Goal: Task Accomplishment & Management: Manage account settings

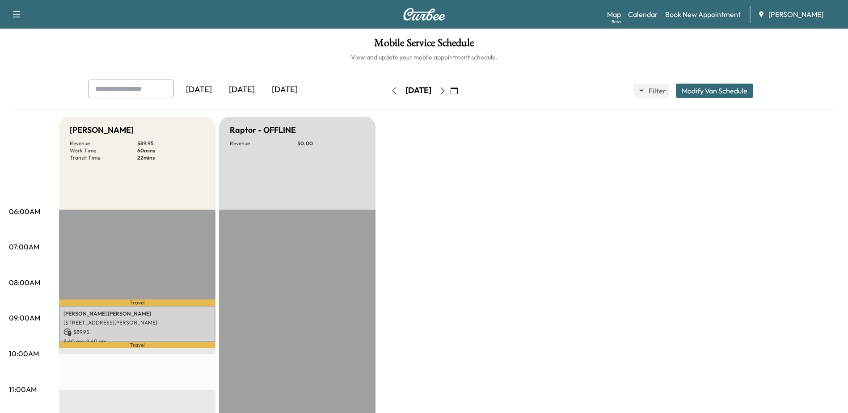
click at [458, 89] on icon "button" at bounding box center [454, 90] width 7 height 7
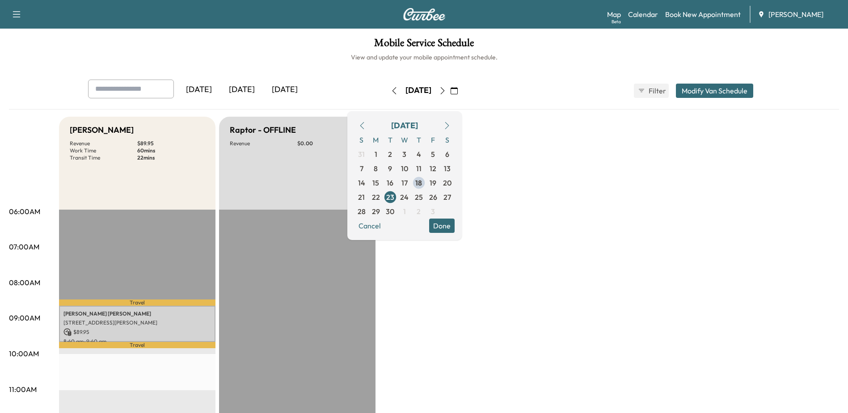
click at [455, 224] on button "Done" at bounding box center [441, 226] width 25 height 14
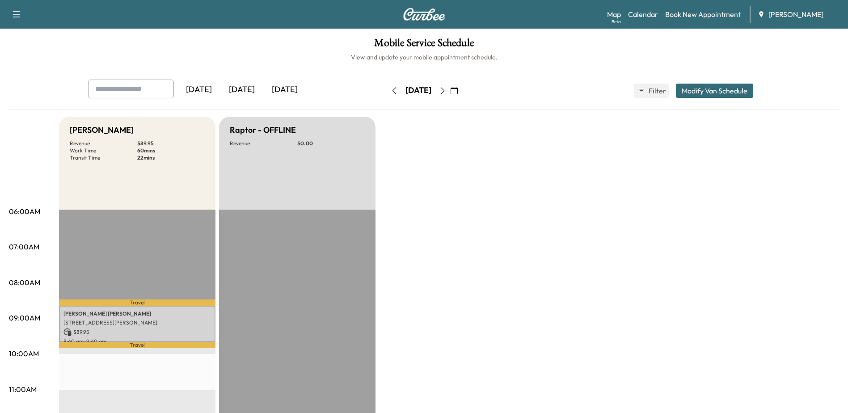
click at [462, 89] on button "button" at bounding box center [454, 91] width 15 height 14
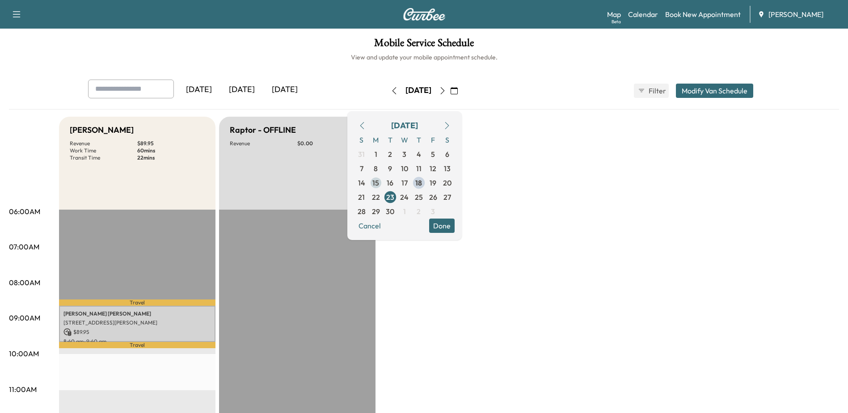
click at [379, 186] on span "15" at bounding box center [375, 182] width 7 height 11
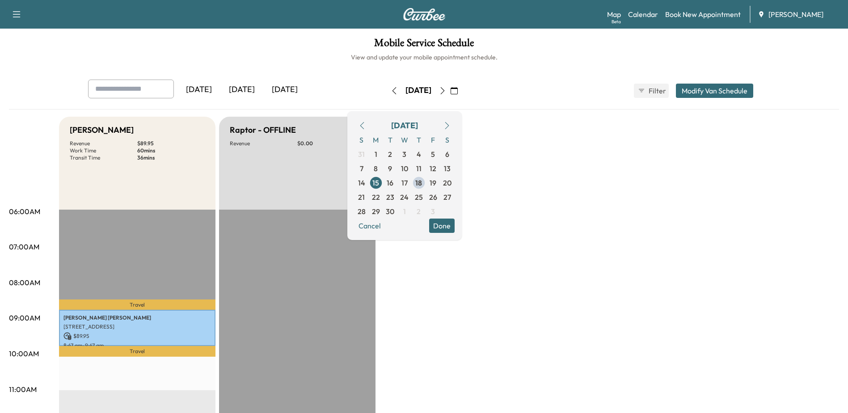
click at [446, 89] on icon "button" at bounding box center [442, 90] width 7 height 7
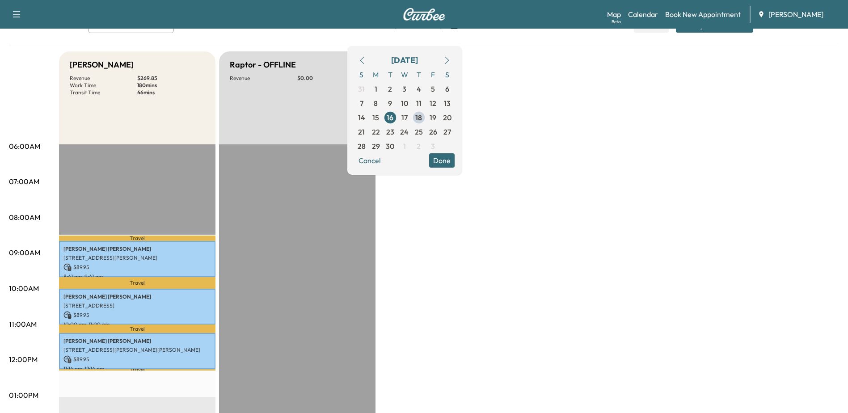
scroll to position [45, 0]
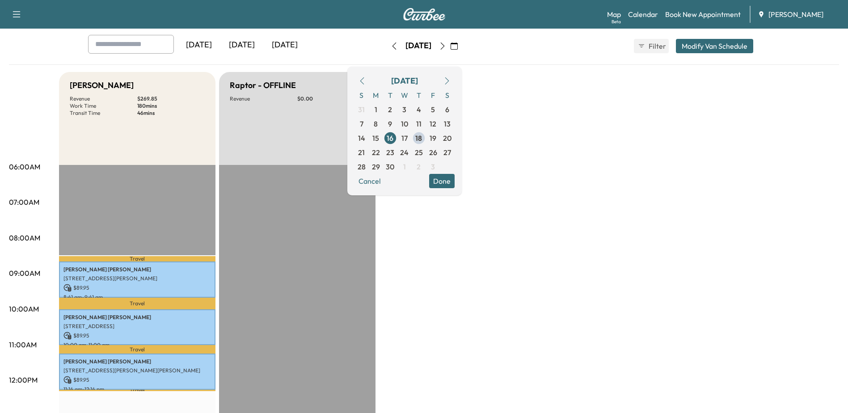
click at [450, 49] on button "button" at bounding box center [442, 46] width 15 height 14
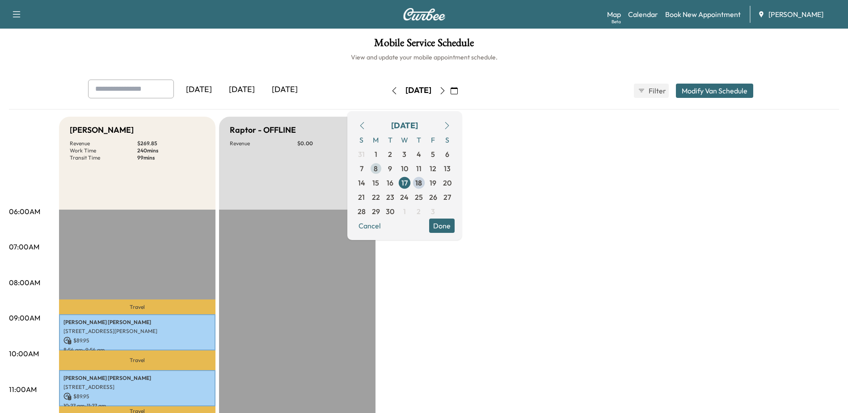
click at [383, 167] on span "8" at bounding box center [376, 168] width 14 height 14
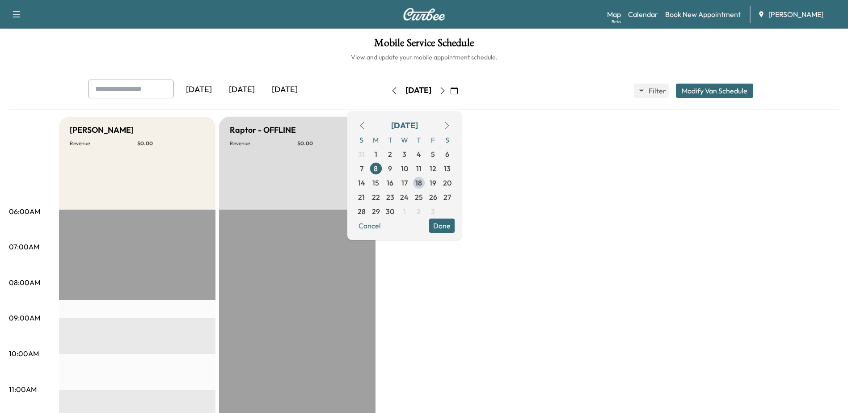
click at [446, 90] on icon "button" at bounding box center [442, 90] width 7 height 7
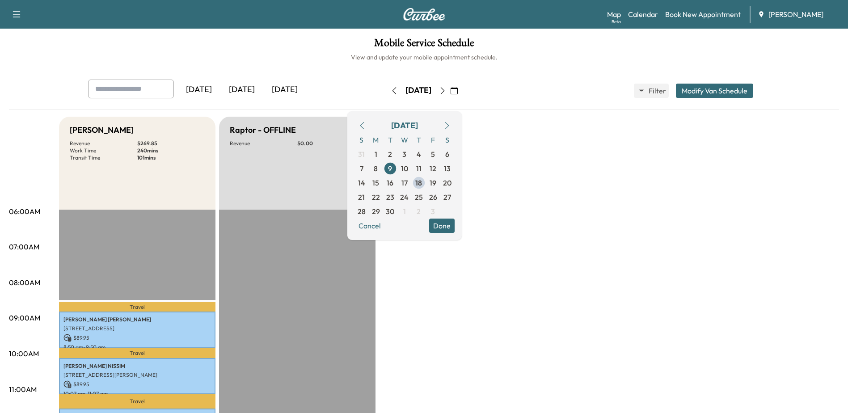
click at [446, 91] on icon "button" at bounding box center [442, 90] width 7 height 7
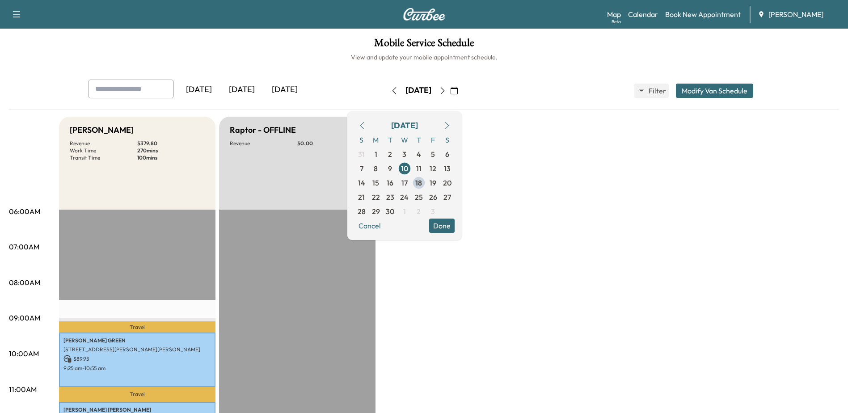
click at [446, 93] on icon "button" at bounding box center [442, 90] width 7 height 7
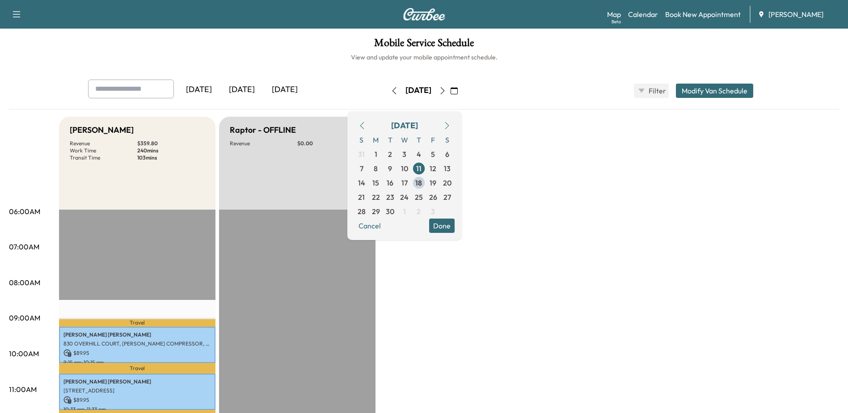
click at [446, 89] on icon "button" at bounding box center [442, 90] width 7 height 7
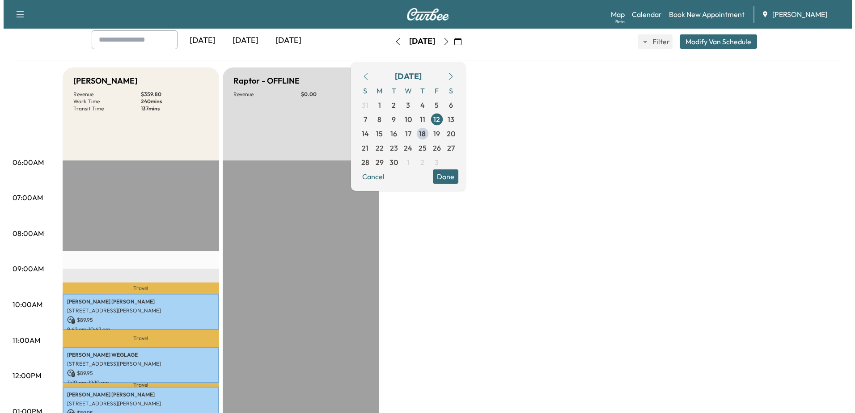
scroll to position [134, 0]
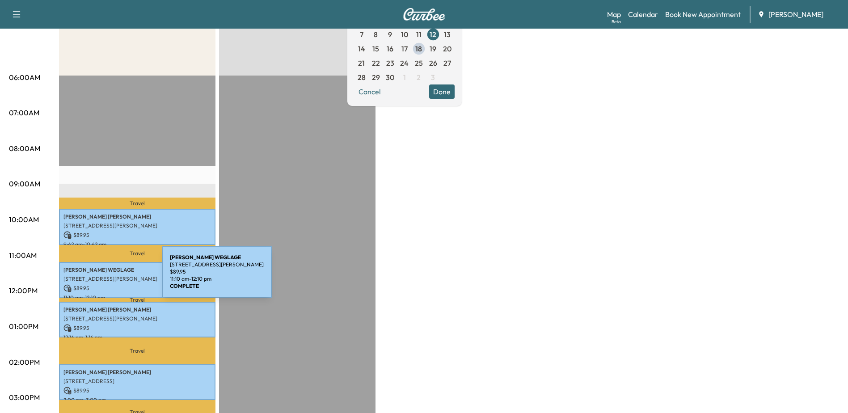
click at [95, 277] on p "[STREET_ADDRESS][PERSON_NAME]" at bounding box center [137, 278] width 148 height 7
